Goal: Navigation & Orientation: Understand site structure

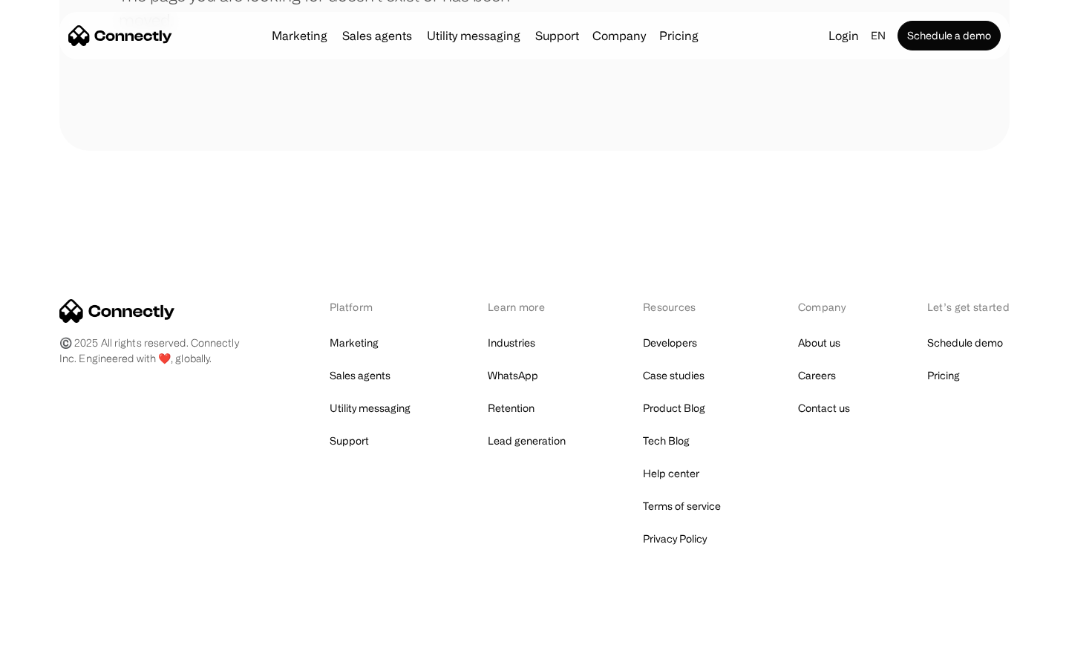
scroll to position [271, 0]
